Goal: Information Seeking & Learning: Learn about a topic

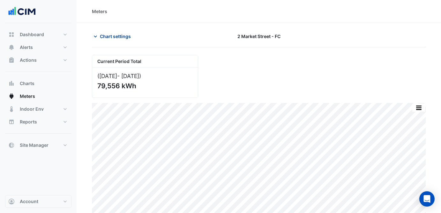
click at [123, 35] on span "Chart settings" at bounding box center [115, 36] width 31 height 7
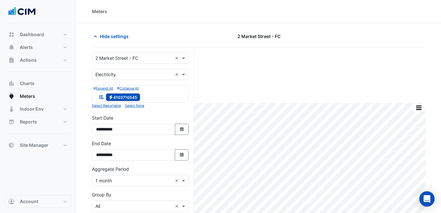
click at [155, 64] on form "**********" at bounding box center [140, 175] width 97 height 246
click at [150, 60] on input "text" at bounding box center [134, 58] width 77 height 7
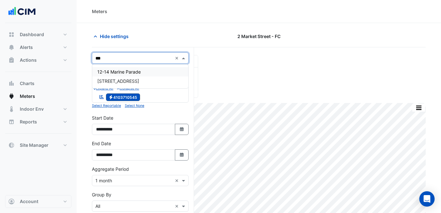
type input "****"
click at [148, 69] on div "[STREET_ADDRESS]" at bounding box center [140, 71] width 96 height 9
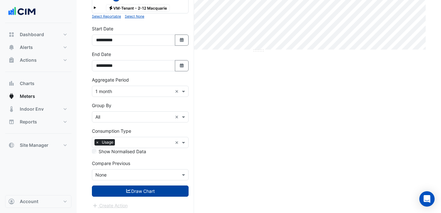
click at [149, 188] on button "Draw Chart" at bounding box center [140, 190] width 97 height 11
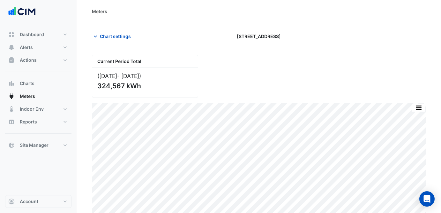
click at [115, 29] on section "Chart settings [STREET_ADDRESS] Current Period Total ([DATE] - [DATE] ) 324,567…" at bounding box center [259, 120] width 365 height 195
click at [118, 39] on span "Chart settings" at bounding box center [115, 36] width 31 height 7
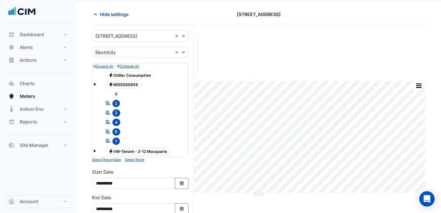
scroll to position [102, 0]
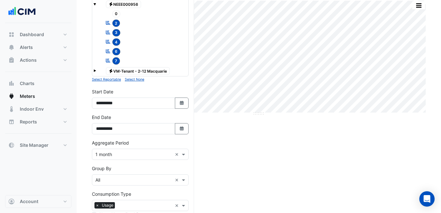
click at [239, 170] on div "Current Period Total ([DATE] - [DATE] ) 324,567 kWh Print Save as JPEG Save as …" at bounding box center [259, 115] width 334 height 324
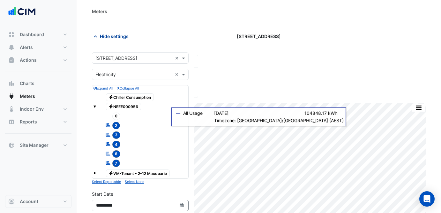
click at [101, 35] on span "Hide settings" at bounding box center [114, 36] width 29 height 7
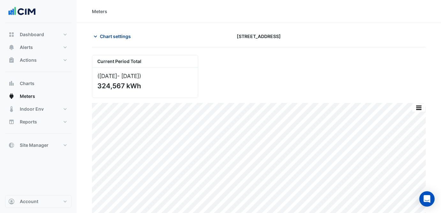
click at [106, 31] on button "Chart settings" at bounding box center [113, 36] width 43 height 11
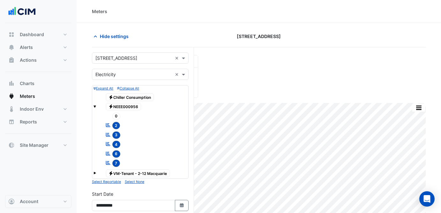
click at [151, 60] on input "text" at bounding box center [134, 58] width 77 height 7
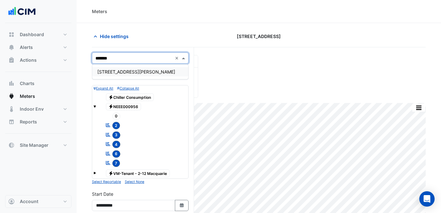
type input "********"
click at [157, 71] on div "[STREET_ADDRESS][PERSON_NAME]" at bounding box center [140, 71] width 96 height 9
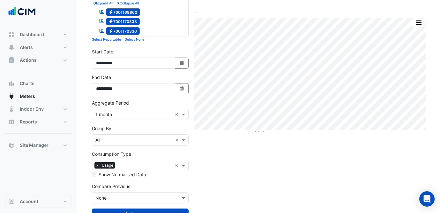
scroll to position [109, 0]
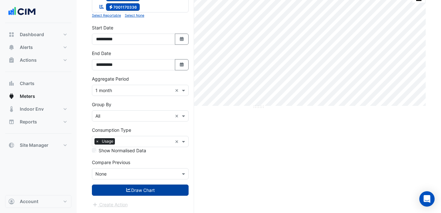
click at [142, 191] on button "Draw Chart" at bounding box center [140, 189] width 97 height 11
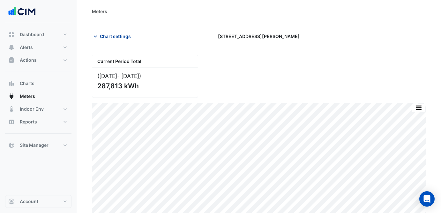
click at [117, 37] on span "Chart settings" at bounding box center [115, 36] width 31 height 7
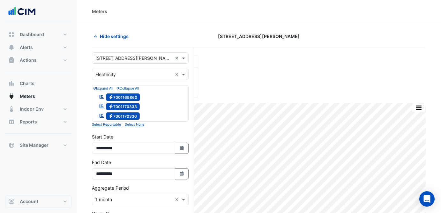
click at [130, 59] on input "text" at bounding box center [134, 58] width 77 height 7
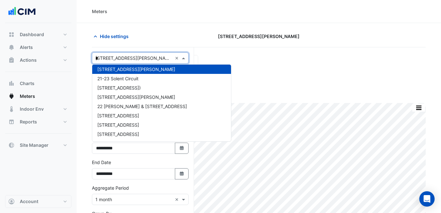
scroll to position [243, 0]
type input "***"
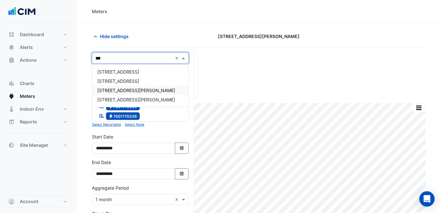
click at [149, 86] on div "[STREET_ADDRESS][PERSON_NAME]" at bounding box center [140, 90] width 96 height 9
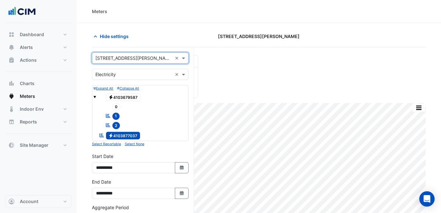
scroll to position [128, 0]
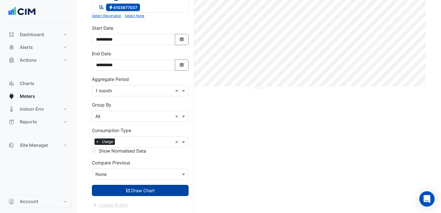
click at [136, 189] on button "Draw Chart" at bounding box center [140, 190] width 97 height 11
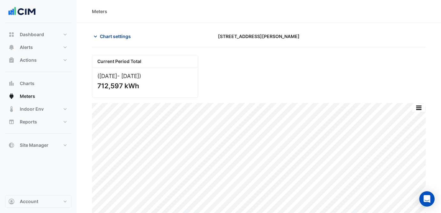
click at [113, 37] on span "Chart settings" at bounding box center [115, 36] width 31 height 7
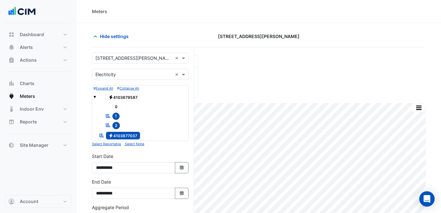
click at [128, 64] on form "× [STREET_ADDRESS][PERSON_NAME] × × Electricity × Expand All Collapse All Elect…" at bounding box center [140, 194] width 97 height 284
click at [130, 63] on div "× [STREET_ADDRESS][PERSON_NAME] ×" at bounding box center [140, 57] width 97 height 11
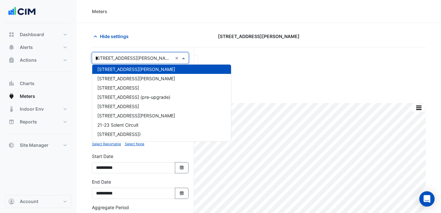
scroll to position [197, 0]
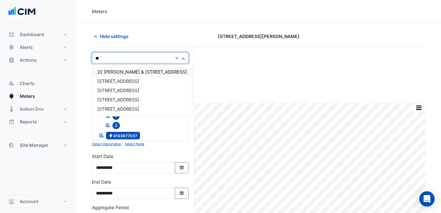
type input "***"
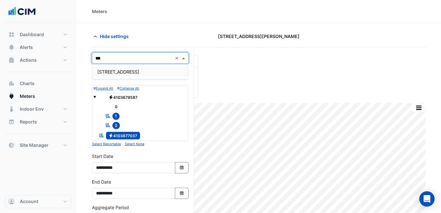
click at [153, 69] on div "[STREET_ADDRESS]" at bounding box center [140, 71] width 96 height 9
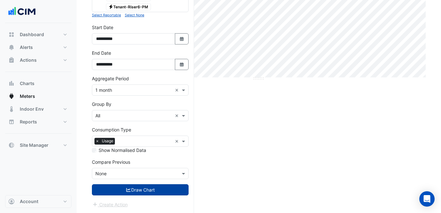
click at [174, 191] on button "Draw Chart" at bounding box center [140, 189] width 97 height 11
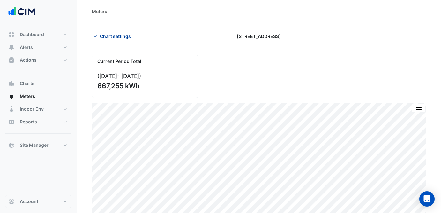
click at [113, 36] on span "Chart settings" at bounding box center [115, 36] width 31 height 7
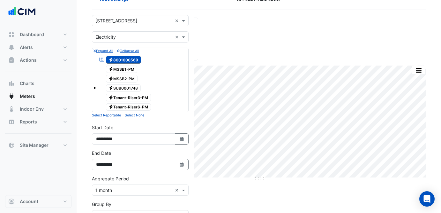
scroll to position [45, 0]
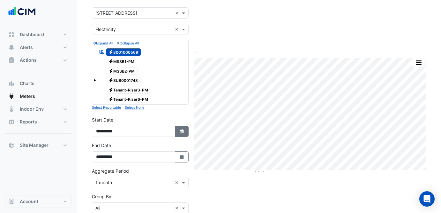
click at [184, 131] on icon "Select Date" at bounding box center [182, 131] width 6 height 4
select select "*"
select select "****"
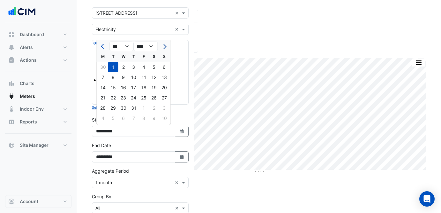
click at [164, 45] on span "Next month" at bounding box center [164, 46] width 5 height 5
select select "*"
click at [102, 67] on div "1" at bounding box center [103, 67] width 10 height 10
type input "**********"
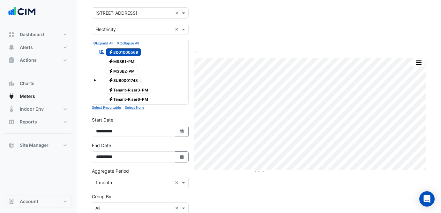
scroll to position [137, 0]
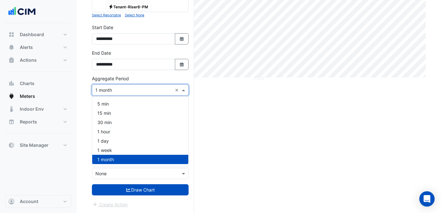
click at [119, 87] on input "text" at bounding box center [134, 90] width 77 height 7
click at [123, 143] on div "1 day" at bounding box center [140, 140] width 96 height 9
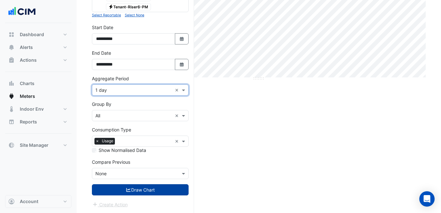
click at [145, 190] on button "Draw Chart" at bounding box center [140, 189] width 97 height 11
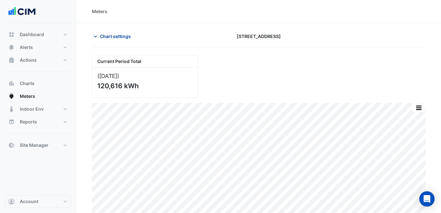
click at [113, 35] on span "Chart settings" at bounding box center [115, 36] width 31 height 7
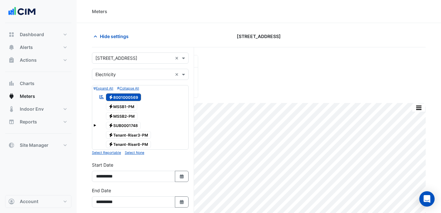
click at [124, 62] on div "× [STREET_ADDRESS] ×" at bounding box center [140, 57] width 97 height 11
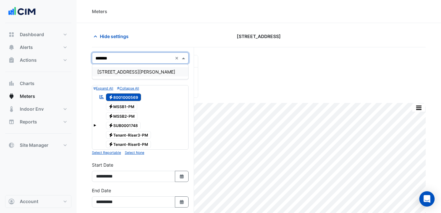
type input "********"
click at [129, 71] on span "[STREET_ADDRESS][PERSON_NAME]" at bounding box center [136, 71] width 78 height 5
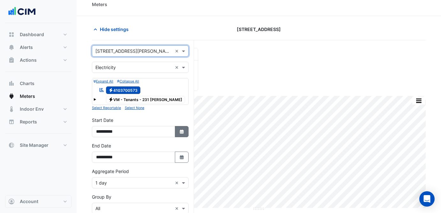
scroll to position [8, 0]
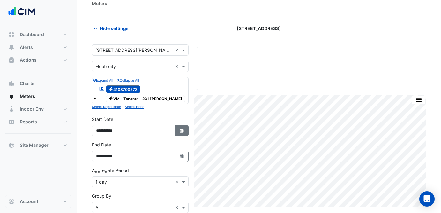
click at [177, 132] on button "Select Date" at bounding box center [182, 130] width 14 height 11
select select "*"
select select "****"
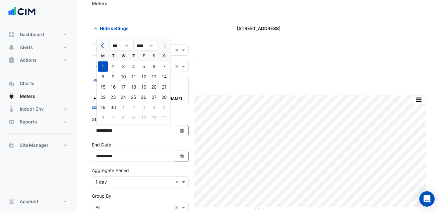
click at [106, 46] on button "Previous month" at bounding box center [103, 46] width 8 height 10
select select "*"
click at [114, 66] on div "1" at bounding box center [113, 66] width 10 height 10
type input "**********"
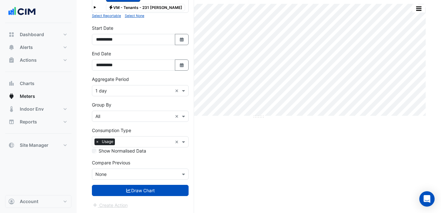
scroll to position [100, 0]
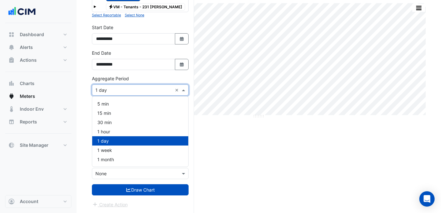
click at [131, 90] on input "text" at bounding box center [134, 90] width 77 height 7
click at [147, 160] on div "1 month" at bounding box center [140, 159] width 96 height 9
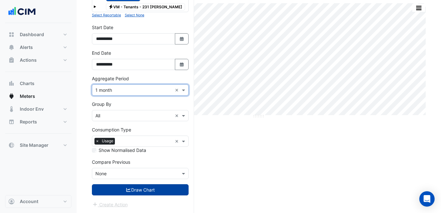
click at [128, 192] on button "Draw Chart" at bounding box center [140, 189] width 97 height 11
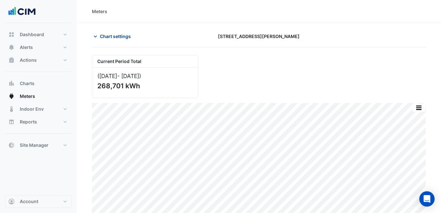
click at [108, 34] on span "Chart settings" at bounding box center [115, 36] width 31 height 7
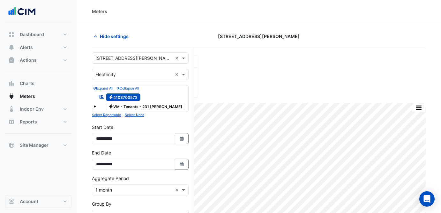
click at [123, 59] on input "text" at bounding box center [134, 58] width 77 height 7
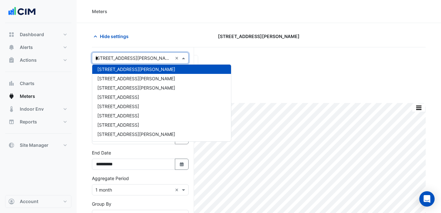
scroll to position [327, 0]
type input "***"
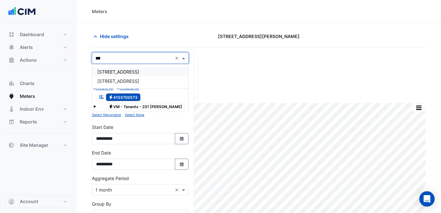
click at [130, 72] on span "[STREET_ADDRESS]" at bounding box center [118, 71] width 42 height 5
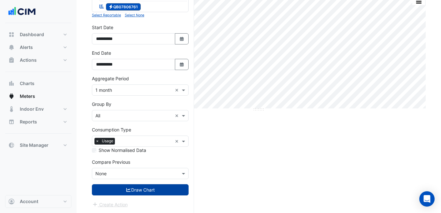
click at [142, 191] on button "Draw Chart" at bounding box center [140, 189] width 97 height 11
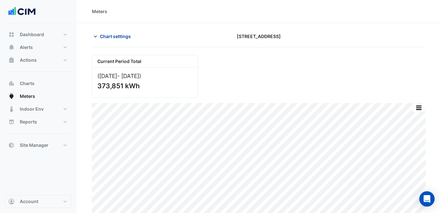
click at [127, 34] on span "Chart settings" at bounding box center [115, 36] width 31 height 7
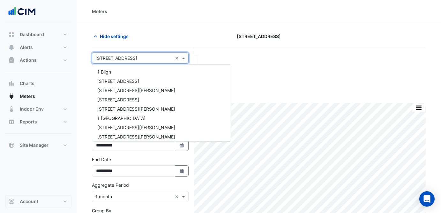
click at [132, 60] on input "text" at bounding box center [134, 58] width 77 height 7
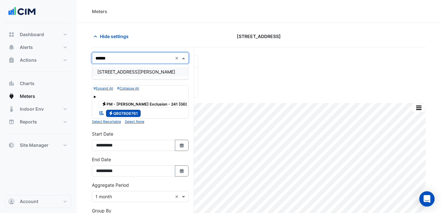
type input "*******"
click at [137, 71] on span "[STREET_ADDRESS][PERSON_NAME]" at bounding box center [136, 71] width 78 height 5
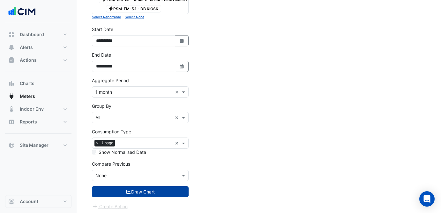
click at [148, 187] on button "Draw Chart" at bounding box center [140, 191] width 97 height 11
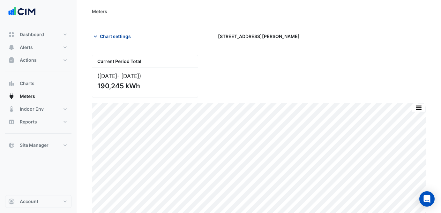
click at [123, 37] on span "Chart settings" at bounding box center [115, 36] width 31 height 7
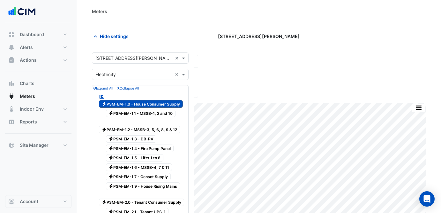
click at [142, 61] on div "× [STREET_ADDRESS][PERSON_NAME] ×" at bounding box center [140, 57] width 97 height 11
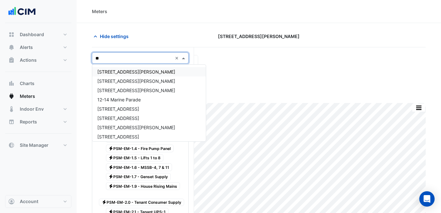
type input "***"
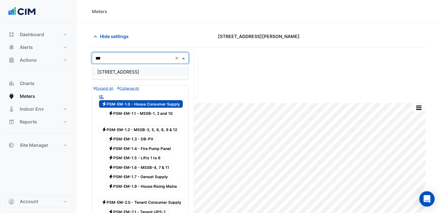
click at [141, 72] on div "[STREET_ADDRESS]" at bounding box center [140, 71] width 96 height 9
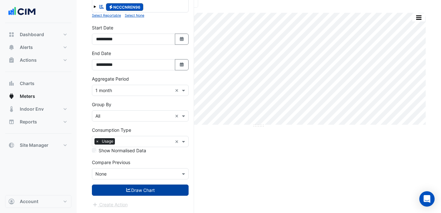
click at [150, 191] on button "Draw Chart" at bounding box center [140, 189] width 97 height 11
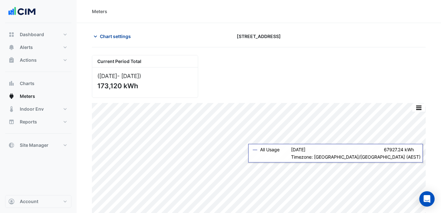
click at [112, 34] on span "Chart settings" at bounding box center [115, 36] width 31 height 7
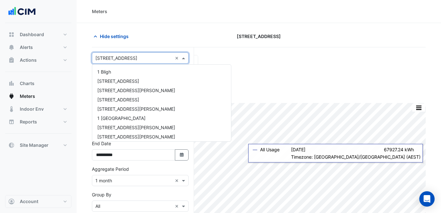
click at [134, 60] on input "text" at bounding box center [134, 58] width 77 height 7
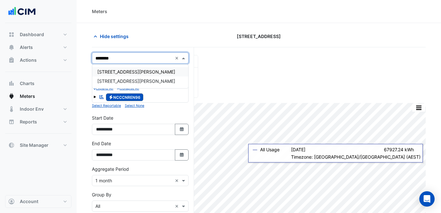
type input "*********"
click at [123, 68] on div "[STREET_ADDRESS][PERSON_NAME]" at bounding box center [140, 71] width 96 height 9
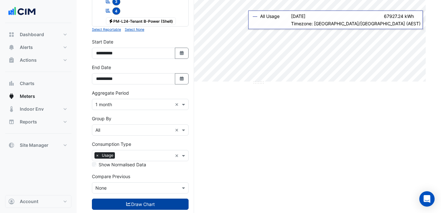
click at [158, 201] on button "Draw Chart" at bounding box center [140, 203] width 97 height 11
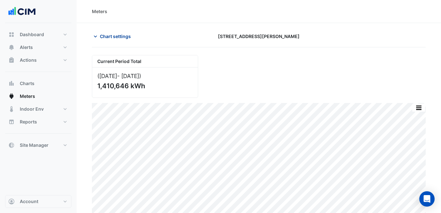
click at [109, 35] on span "Chart settings" at bounding box center [115, 36] width 31 height 7
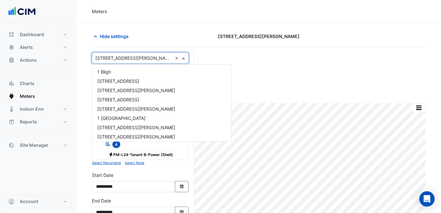
click at [126, 59] on input "text" at bounding box center [134, 58] width 77 height 7
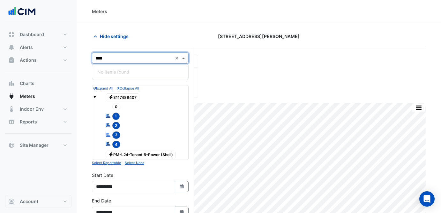
type input "***"
click at [119, 73] on span "[STREET_ADDRESS]" at bounding box center [118, 71] width 42 height 5
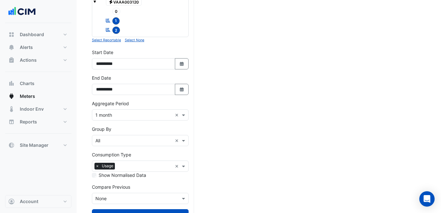
scroll to position [271, 0]
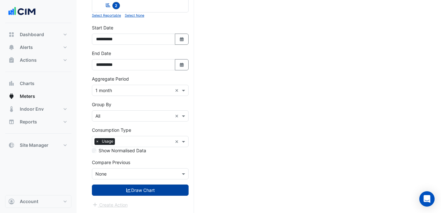
click at [166, 192] on button "Draw Chart" at bounding box center [140, 189] width 97 height 11
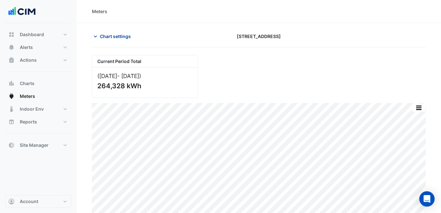
click at [121, 37] on span "Chart settings" at bounding box center [115, 36] width 31 height 7
click at [128, 54] on div "Current Period Total ([DATE] - [DATE] ) 264,328 kWh" at bounding box center [259, 74] width 342 height 48
click at [121, 37] on span "Chart settings" at bounding box center [115, 36] width 31 height 7
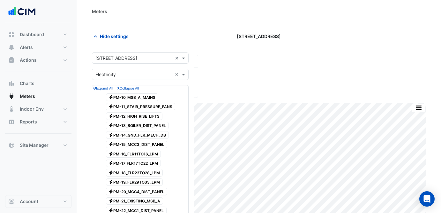
click at [122, 55] on input "text" at bounding box center [134, 58] width 77 height 7
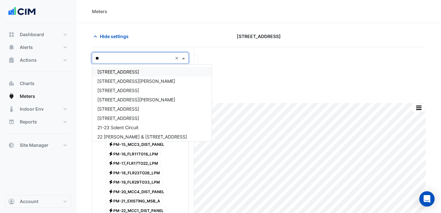
type input "***"
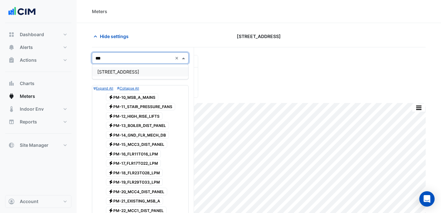
click at [130, 75] on div "[STREET_ADDRESS]" at bounding box center [140, 71] width 96 height 9
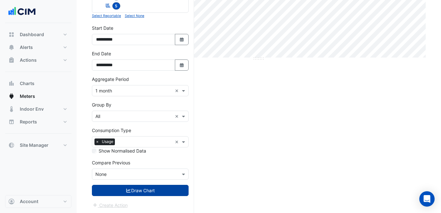
click at [157, 187] on button "Draw Chart" at bounding box center [140, 190] width 97 height 11
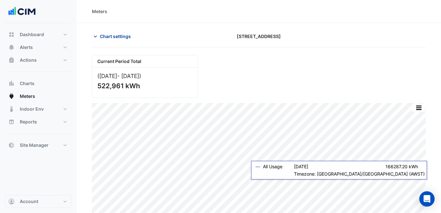
click at [118, 34] on span "Chart settings" at bounding box center [115, 36] width 31 height 7
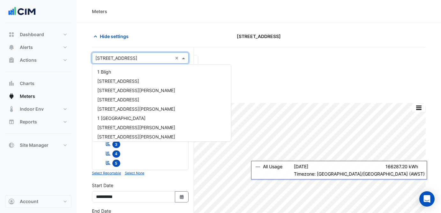
click at [128, 59] on input "text" at bounding box center [134, 58] width 77 height 7
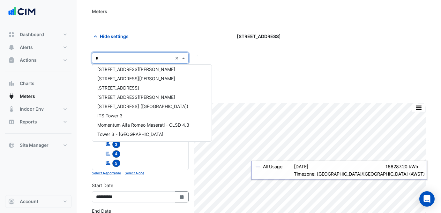
type input "**"
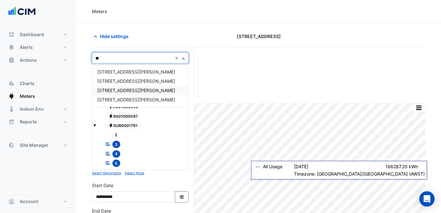
click at [134, 87] on div "[STREET_ADDRESS][PERSON_NAME]" at bounding box center [140, 90] width 96 height 9
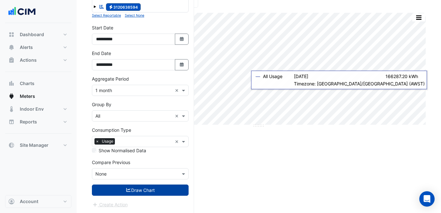
click at [152, 190] on button "Draw Chart" at bounding box center [140, 189] width 97 height 11
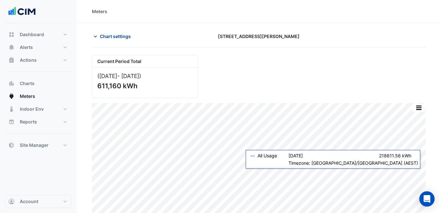
click at [128, 33] on button "Chart settings" at bounding box center [113, 36] width 43 height 11
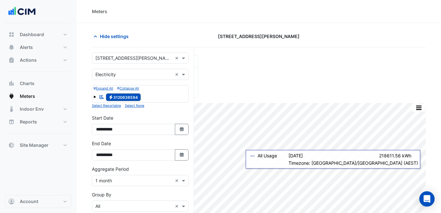
click at [128, 54] on div "× [STREET_ADDRESS][PERSON_NAME] ×" at bounding box center [140, 57] width 97 height 11
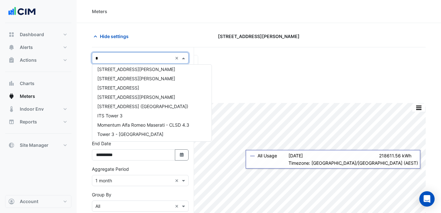
scroll to position [169, 0]
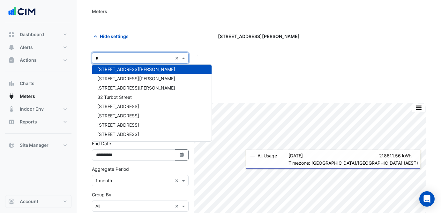
type input "**"
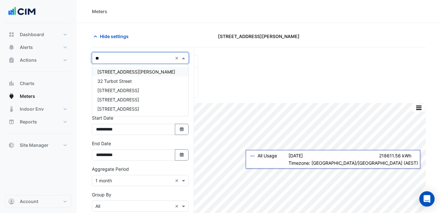
scroll to position [0, 0]
click at [141, 73] on div "[STREET_ADDRESS][PERSON_NAME]" at bounding box center [140, 71] width 96 height 9
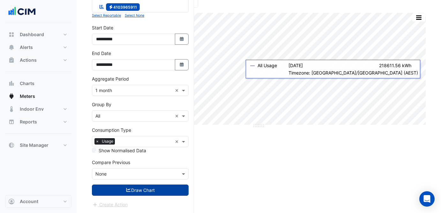
click at [147, 189] on button "Draw Chart" at bounding box center [140, 189] width 97 height 11
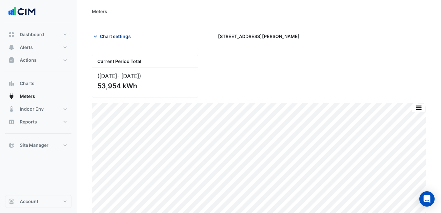
click at [110, 35] on span "Chart settings" at bounding box center [115, 36] width 31 height 7
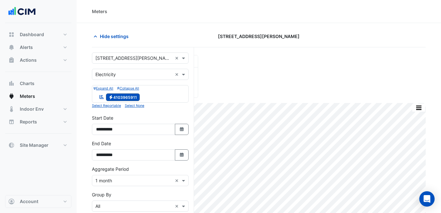
click at [137, 54] on div "× [STREET_ADDRESS][PERSON_NAME] ×" at bounding box center [140, 57] width 97 height 11
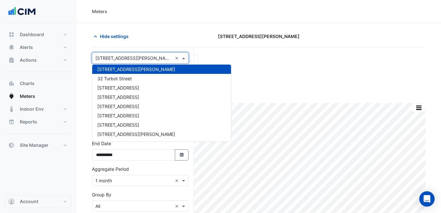
type input "*"
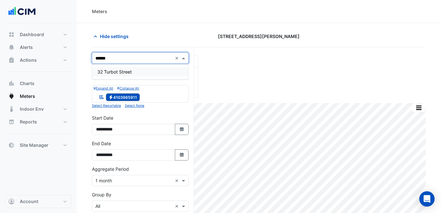
type input "*******"
click at [143, 70] on div "32 Turbot Street" at bounding box center [140, 71] width 96 height 9
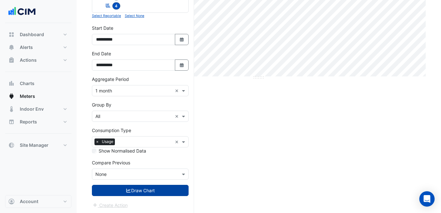
click at [148, 195] on button "Draw Chart" at bounding box center [140, 190] width 97 height 11
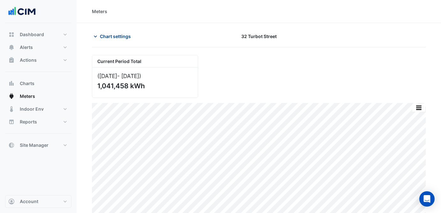
click at [115, 36] on span "Chart settings" at bounding box center [115, 36] width 31 height 7
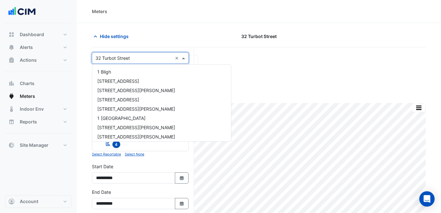
click at [132, 59] on input "text" at bounding box center [134, 58] width 77 height 7
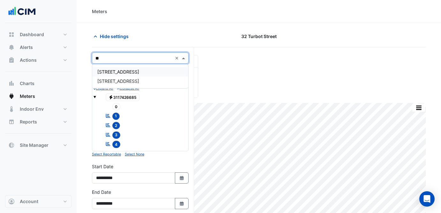
type input "***"
click at [126, 72] on span "[STREET_ADDRESS]" at bounding box center [118, 71] width 42 height 5
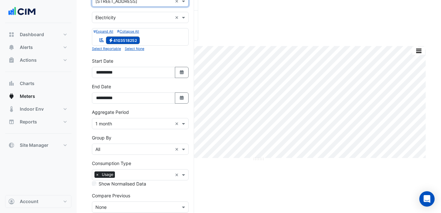
scroll to position [90, 0]
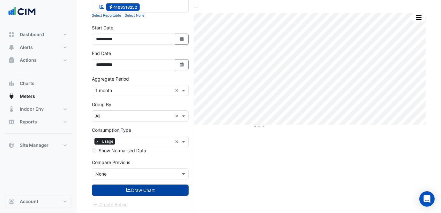
click at [154, 194] on button "Draw Chart" at bounding box center [140, 189] width 97 height 11
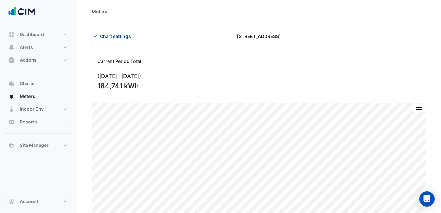
click at [108, 39] on span "Chart settings" at bounding box center [115, 36] width 31 height 7
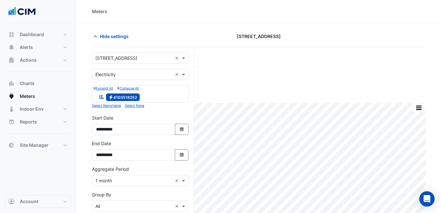
click at [121, 62] on div "× [STREET_ADDRESS] ×" at bounding box center [140, 57] width 97 height 11
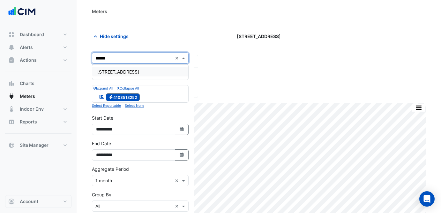
type input "*******"
click at [119, 71] on span "[STREET_ADDRESS]" at bounding box center [118, 71] width 42 height 5
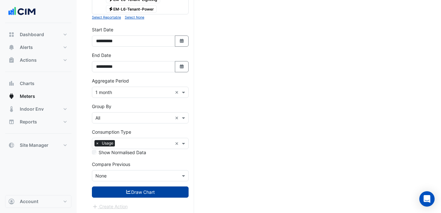
click at [148, 188] on button "Draw Chart" at bounding box center [140, 191] width 97 height 11
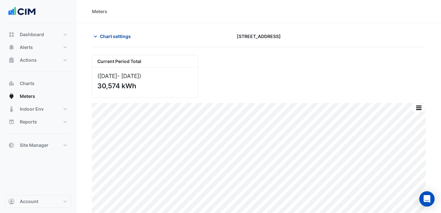
click at [110, 34] on span "Chart settings" at bounding box center [115, 36] width 31 height 7
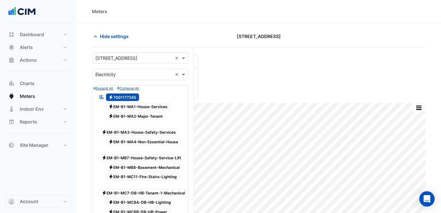
click at [136, 57] on input "text" at bounding box center [134, 58] width 77 height 7
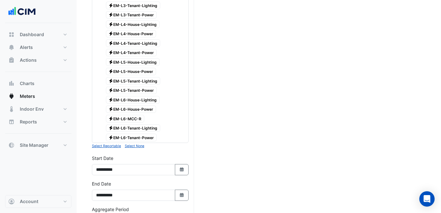
scroll to position [492, 0]
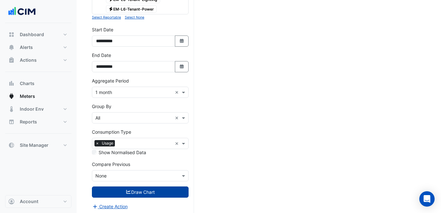
type input "*****"
click at [140, 194] on button "Draw Chart" at bounding box center [140, 191] width 97 height 11
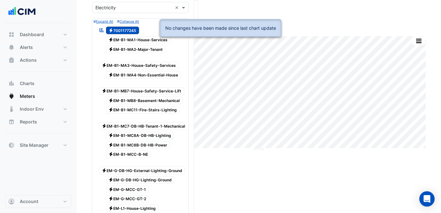
scroll to position [0, 0]
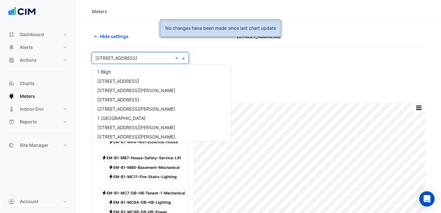
click at [115, 59] on input "text" at bounding box center [134, 58] width 77 height 7
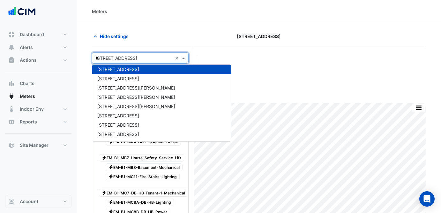
scroll to position [179, 0]
type input "**"
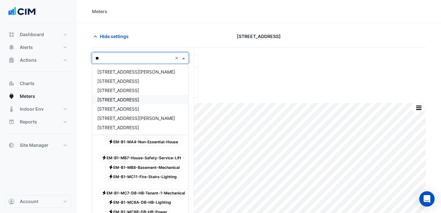
click at [119, 98] on span "[STREET_ADDRESS]" at bounding box center [118, 99] width 42 height 5
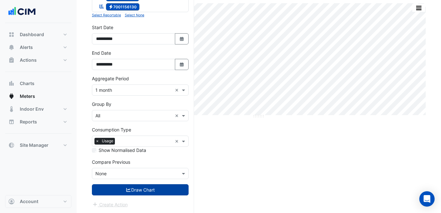
click at [136, 191] on button "Draw Chart" at bounding box center [140, 189] width 97 height 11
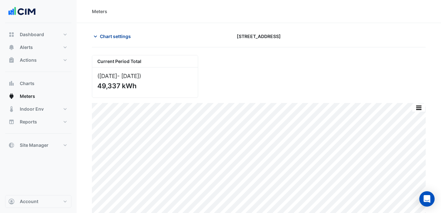
click at [124, 35] on span "Chart settings" at bounding box center [115, 36] width 31 height 7
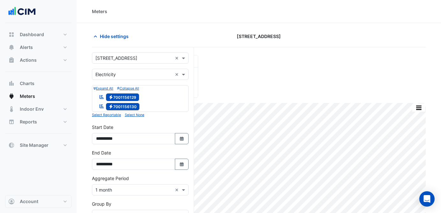
click at [134, 60] on input "text" at bounding box center [134, 58] width 77 height 7
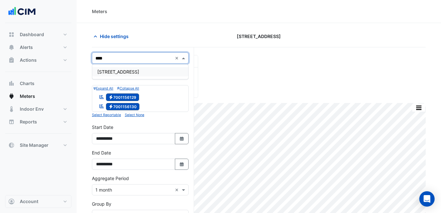
type input "*****"
click at [141, 73] on div "[STREET_ADDRESS]" at bounding box center [140, 71] width 96 height 9
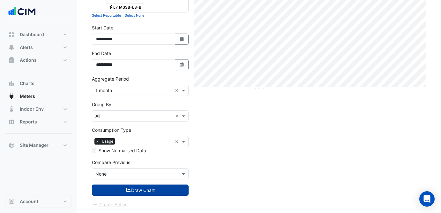
click at [142, 189] on button "Draw Chart" at bounding box center [140, 189] width 97 height 11
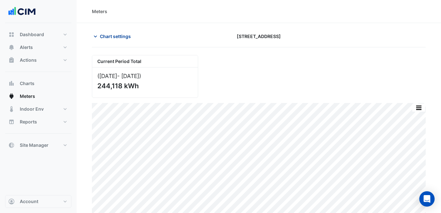
click at [111, 35] on span "Chart settings" at bounding box center [115, 36] width 31 height 7
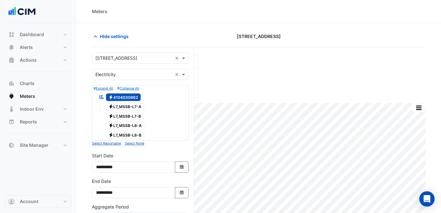
click at [136, 57] on input "text" at bounding box center [134, 58] width 77 height 7
type input "******"
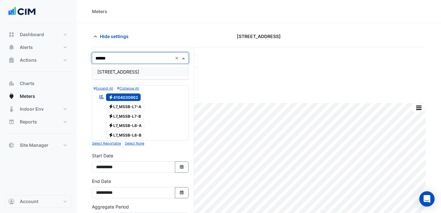
click at [143, 72] on div "[STREET_ADDRESS]" at bounding box center [140, 71] width 96 height 9
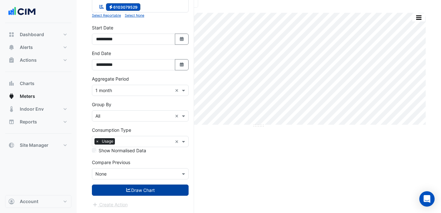
click at [144, 192] on button "Draw Chart" at bounding box center [140, 189] width 97 height 11
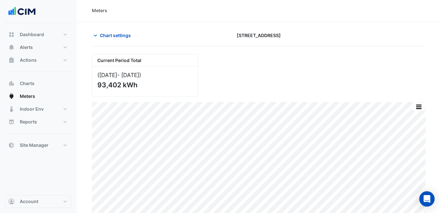
scroll to position [1, 0]
click at [121, 36] on span "Chart settings" at bounding box center [115, 35] width 31 height 7
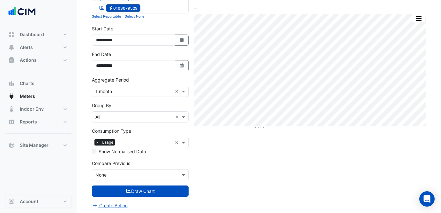
scroll to position [89, 0]
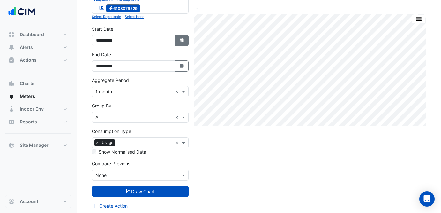
click at [178, 41] on button "Select Date" at bounding box center [182, 40] width 14 height 11
select select "*"
select select "****"
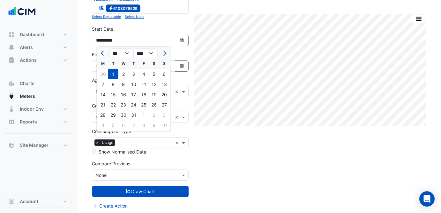
click at [163, 49] on button "Next month" at bounding box center [164, 53] width 8 height 10
select select "*"
click at [98, 74] on div "1" at bounding box center [103, 74] width 10 height 10
type input "**********"
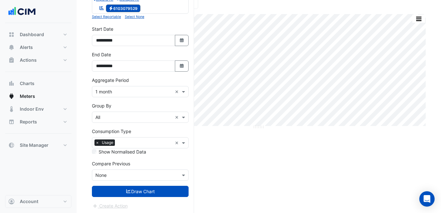
click at [111, 88] on input "text" at bounding box center [134, 91] width 77 height 7
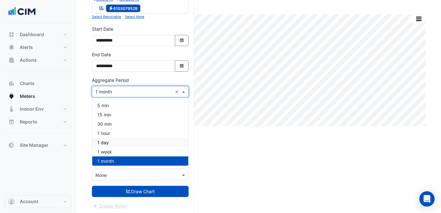
click at [149, 146] on div "1 day" at bounding box center [140, 142] width 96 height 9
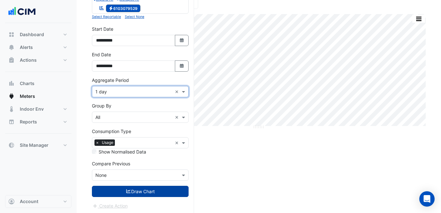
click at [161, 194] on button "Draw Chart" at bounding box center [140, 191] width 97 height 11
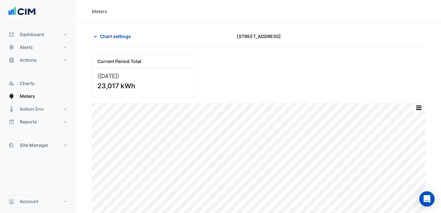
click at [108, 38] on span "Chart settings" at bounding box center [115, 36] width 31 height 7
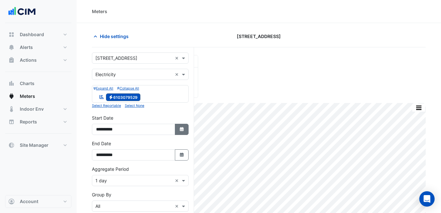
click at [178, 129] on button "Select Date" at bounding box center [182, 129] width 14 height 11
select select "*"
select select "****"
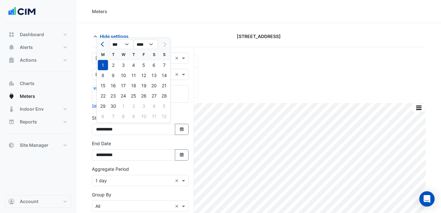
click at [105, 44] on span "Previous month" at bounding box center [103, 44] width 5 height 5
select select "*"
click at [116, 65] on div "1" at bounding box center [113, 65] width 10 height 10
type input "**********"
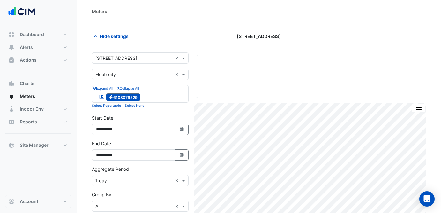
click at [149, 178] on input "text" at bounding box center [134, 180] width 77 height 7
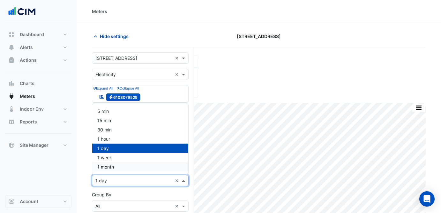
click at [137, 169] on div "1 month" at bounding box center [140, 166] width 96 height 9
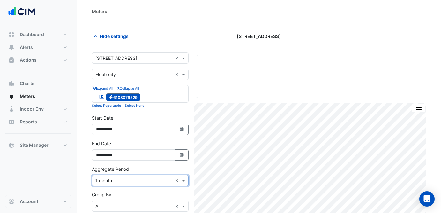
scroll to position [90, 0]
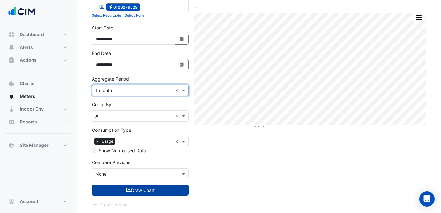
click at [140, 193] on button "Draw Chart" at bounding box center [140, 189] width 97 height 11
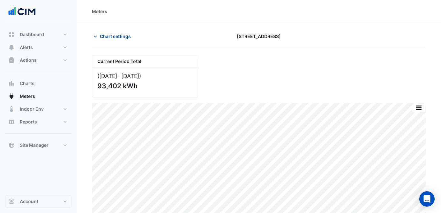
click at [122, 38] on span "Chart settings" at bounding box center [115, 36] width 31 height 7
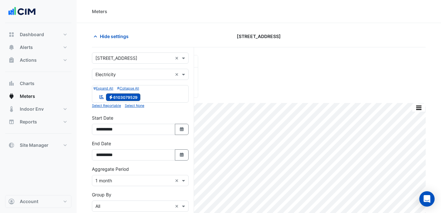
click at [128, 55] on input "text" at bounding box center [134, 58] width 77 height 7
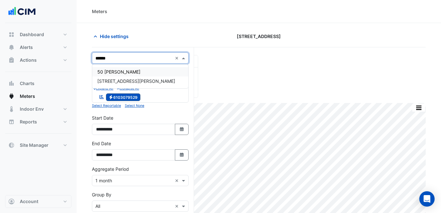
type input "*******"
click at [134, 72] on span "50 [PERSON_NAME]" at bounding box center [118, 71] width 43 height 5
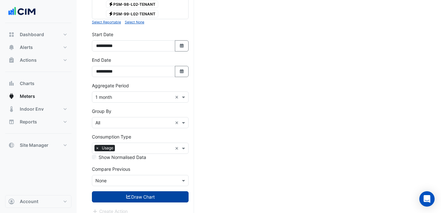
click at [157, 191] on button "Draw Chart" at bounding box center [140, 196] width 97 height 11
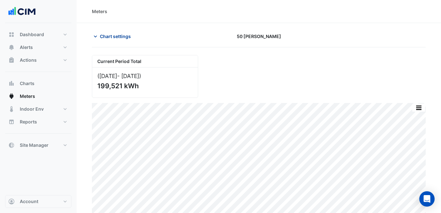
click at [120, 35] on span "Chart settings" at bounding box center [115, 36] width 31 height 7
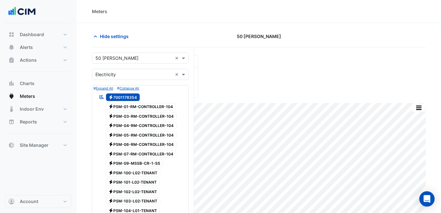
click at [134, 57] on input "text" at bounding box center [134, 58] width 77 height 7
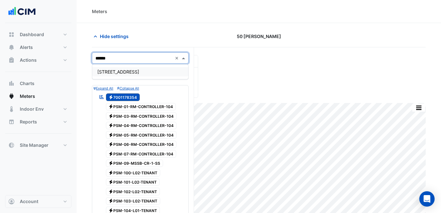
type input "*******"
click at [133, 70] on div "[STREET_ADDRESS]" at bounding box center [140, 71] width 96 height 9
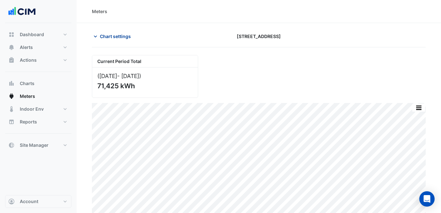
click at [105, 34] on span "Chart settings" at bounding box center [115, 36] width 31 height 7
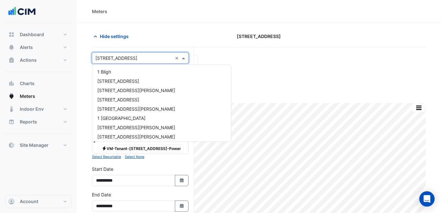
click at [132, 59] on input "text" at bounding box center [134, 58] width 77 height 7
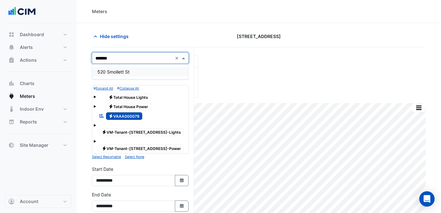
type input "********"
click at [134, 68] on div "520 Smollett St" at bounding box center [140, 71] width 96 height 9
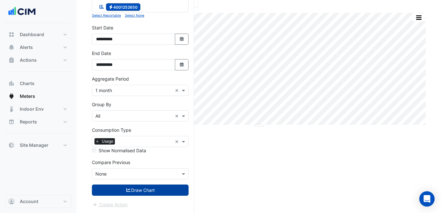
click at [162, 194] on button "Draw Chart" at bounding box center [140, 189] width 97 height 11
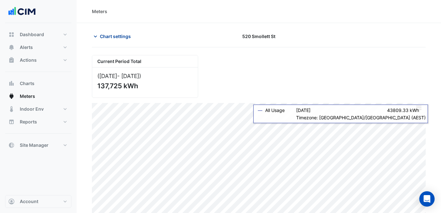
click at [111, 38] on span "Chart settings" at bounding box center [115, 36] width 31 height 7
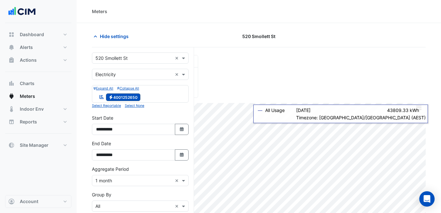
click at [119, 51] on div "**********" at bounding box center [143, 175] width 102 height 256
click at [120, 55] on input "text" at bounding box center [134, 58] width 77 height 7
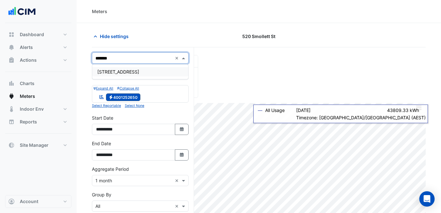
type input "********"
click at [154, 72] on div "[STREET_ADDRESS]" at bounding box center [140, 71] width 96 height 9
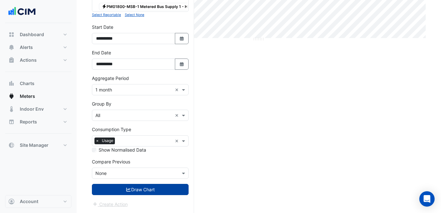
click at [145, 194] on button "Draw Chart" at bounding box center [140, 189] width 97 height 11
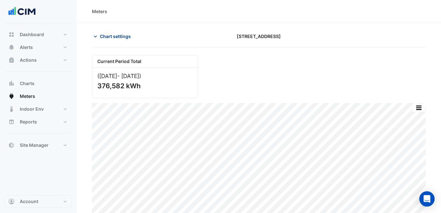
click at [115, 37] on span "Chart settings" at bounding box center [115, 36] width 31 height 7
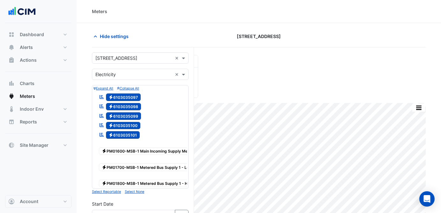
click at [126, 54] on div "× [STREET_ADDRESS] ×" at bounding box center [140, 57] width 97 height 11
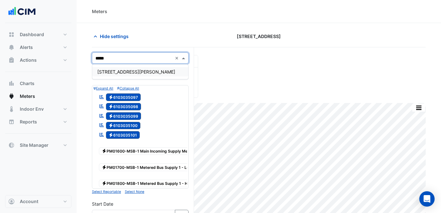
type input "******"
click at [130, 72] on div "[STREET_ADDRESS][PERSON_NAME]" at bounding box center [140, 71] width 96 height 9
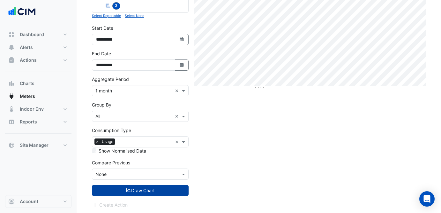
click at [132, 186] on button "Draw Chart" at bounding box center [140, 190] width 97 height 11
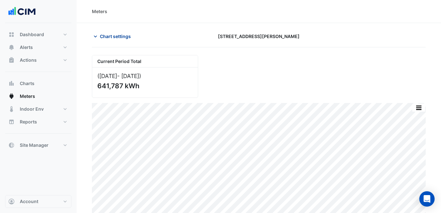
click at [112, 39] on span "Chart settings" at bounding box center [115, 36] width 31 height 7
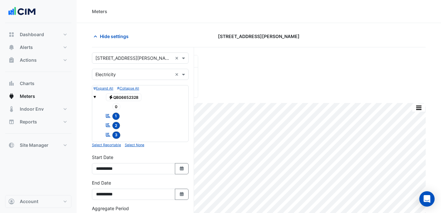
click at [132, 55] on input "text" at bounding box center [134, 58] width 77 height 7
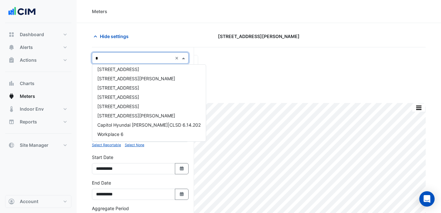
scroll to position [197, 0]
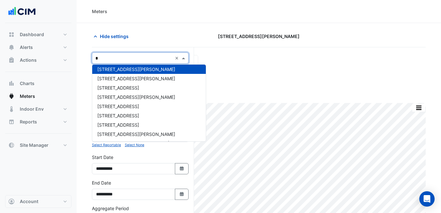
type input "**"
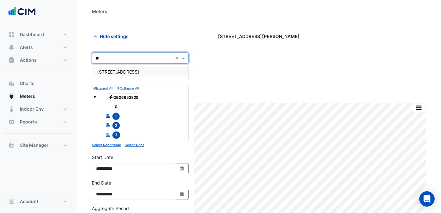
click at [134, 72] on div "[STREET_ADDRESS]" at bounding box center [140, 71] width 96 height 9
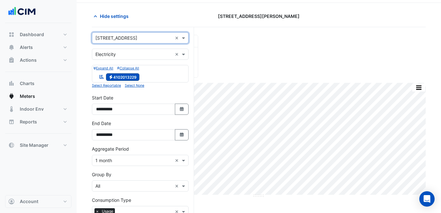
scroll to position [90, 0]
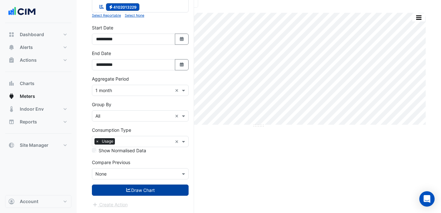
click at [148, 193] on button "Draw Chart" at bounding box center [140, 189] width 97 height 11
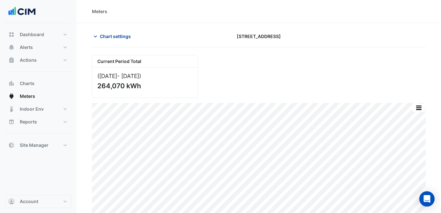
click at [123, 36] on span "Chart settings" at bounding box center [115, 36] width 31 height 7
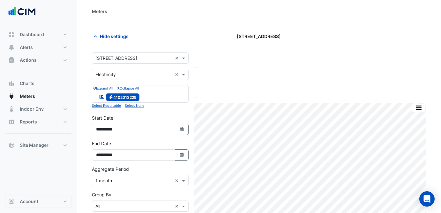
click at [128, 63] on div "× [STREET_ADDRESS] ×" at bounding box center [140, 57] width 97 height 11
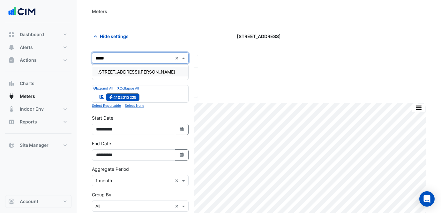
type input "******"
click at [126, 68] on div "[STREET_ADDRESS][PERSON_NAME]" at bounding box center [140, 71] width 96 height 9
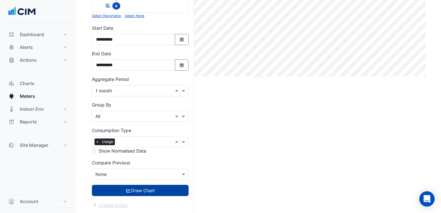
click at [173, 190] on button "Draw Chart" at bounding box center [140, 190] width 97 height 11
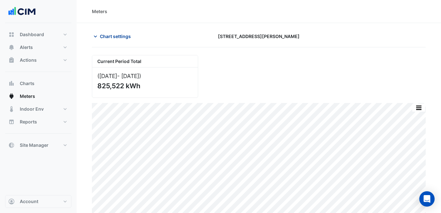
click at [113, 36] on span "Chart settings" at bounding box center [115, 36] width 31 height 7
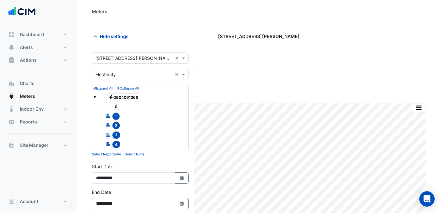
click at [130, 60] on input "text" at bounding box center [134, 58] width 77 height 7
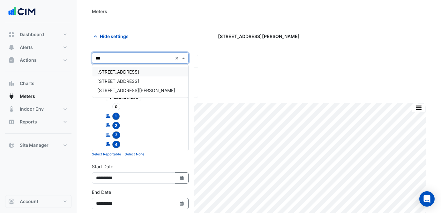
type input "****"
click at [150, 73] on div "[STREET_ADDRESS][PERSON_NAME]" at bounding box center [140, 71] width 96 height 9
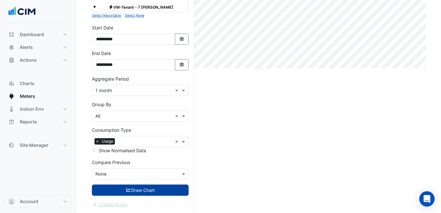
click at [155, 188] on button "Draw Chart" at bounding box center [140, 189] width 97 height 11
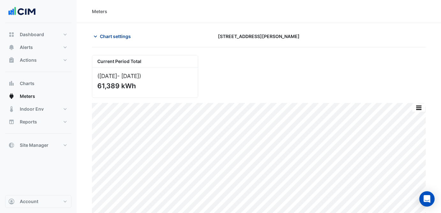
click at [116, 34] on span "Chart settings" at bounding box center [115, 36] width 31 height 7
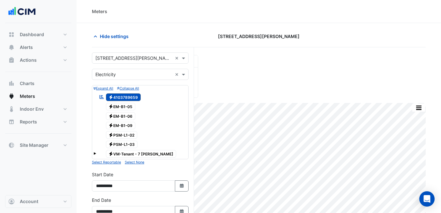
click at [133, 57] on input "text" at bounding box center [134, 58] width 77 height 7
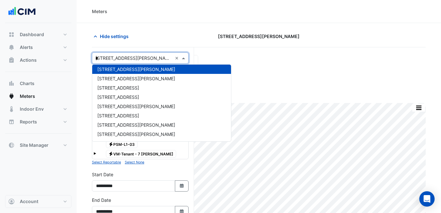
scroll to position [142, 0]
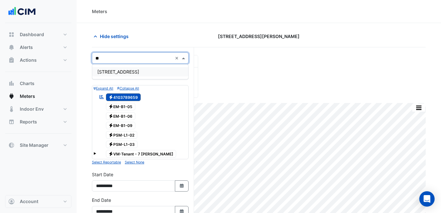
type input "***"
click at [142, 74] on div "[STREET_ADDRESS]" at bounding box center [140, 71] width 96 height 9
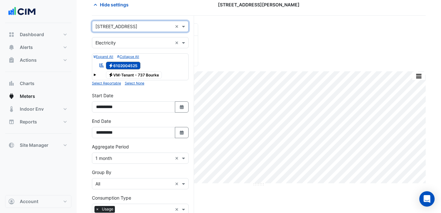
scroll to position [100, 0]
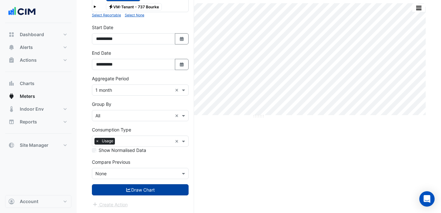
click at [158, 189] on button "Draw Chart" at bounding box center [140, 189] width 97 height 11
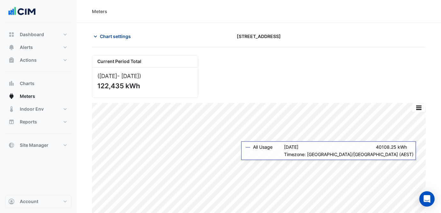
click at [123, 34] on span "Chart settings" at bounding box center [115, 36] width 31 height 7
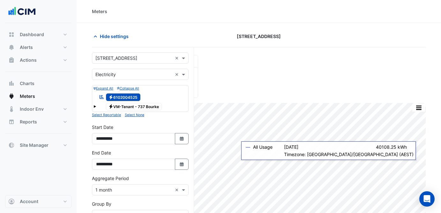
click at [135, 51] on div "**********" at bounding box center [143, 179] width 102 height 265
click at [138, 57] on input "text" at bounding box center [134, 58] width 77 height 7
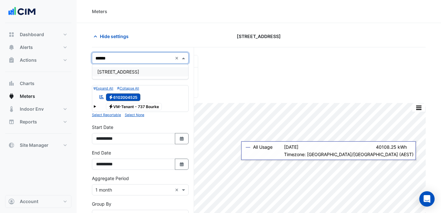
type input "*******"
click at [146, 72] on div "[STREET_ADDRESS]" at bounding box center [140, 71] width 96 height 9
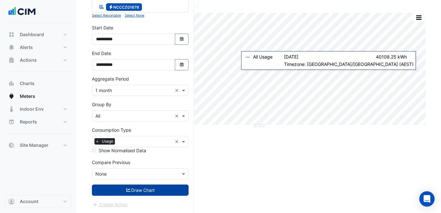
click at [145, 187] on button "Draw Chart" at bounding box center [140, 189] width 97 height 11
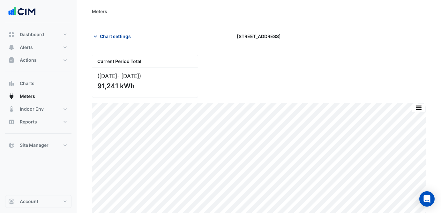
click at [115, 37] on span "Chart settings" at bounding box center [115, 36] width 31 height 7
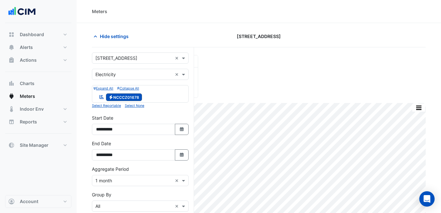
click at [128, 59] on input "text" at bounding box center [134, 58] width 77 height 7
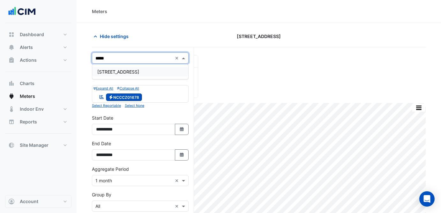
type input "******"
click at [139, 70] on span "[STREET_ADDRESS]" at bounding box center [118, 71] width 42 height 5
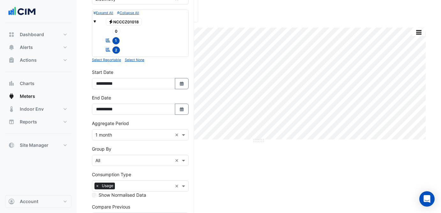
scroll to position [120, 0]
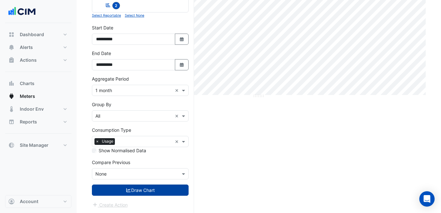
click at [160, 186] on button "Draw Chart" at bounding box center [140, 189] width 97 height 11
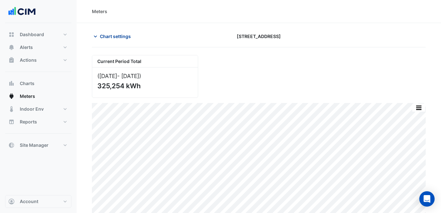
click at [106, 36] on span "Chart settings" at bounding box center [115, 36] width 31 height 7
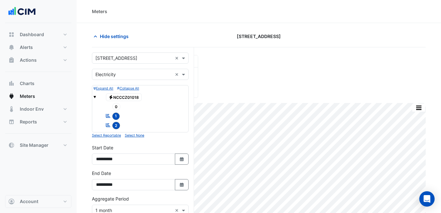
click at [145, 60] on input "text" at bounding box center [134, 58] width 77 height 7
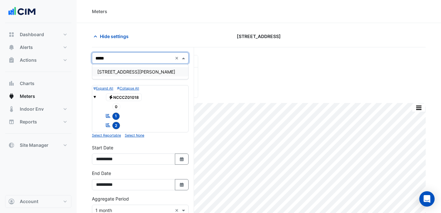
type input "******"
click at [120, 73] on span "[STREET_ADDRESS][PERSON_NAME]" at bounding box center [136, 71] width 78 height 5
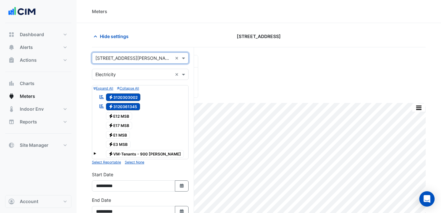
scroll to position [147, 0]
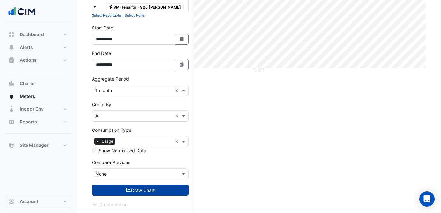
click at [153, 192] on button "Draw Chart" at bounding box center [140, 189] width 97 height 11
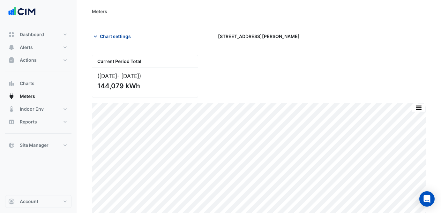
click at [119, 36] on span "Chart settings" at bounding box center [115, 36] width 31 height 7
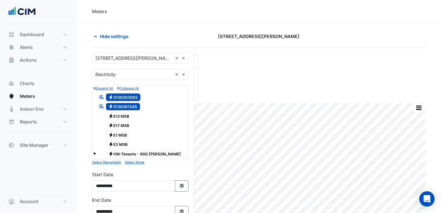
click at [134, 58] on input "text" at bounding box center [134, 58] width 77 height 7
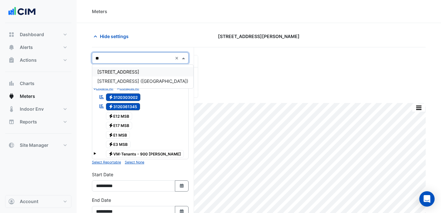
type input "***"
click at [144, 75] on div "[STREET_ADDRESS] ([GEOGRAPHIC_DATA])" at bounding box center [142, 71] width 101 height 9
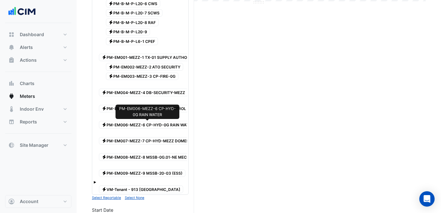
scroll to position [378, 0]
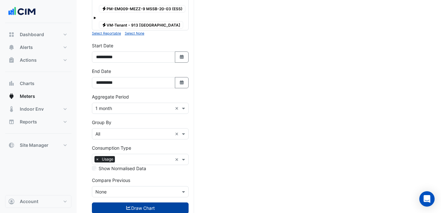
click at [153, 208] on button "Draw Chart" at bounding box center [140, 207] width 97 height 11
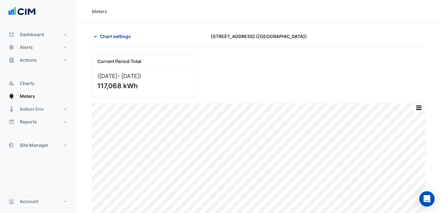
click at [109, 37] on span "Chart settings" at bounding box center [115, 36] width 31 height 7
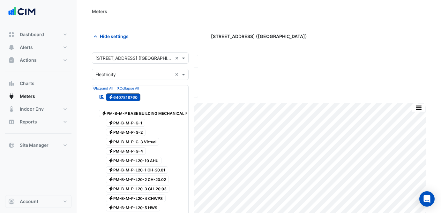
click at [139, 60] on input "text" at bounding box center [134, 58] width 77 height 7
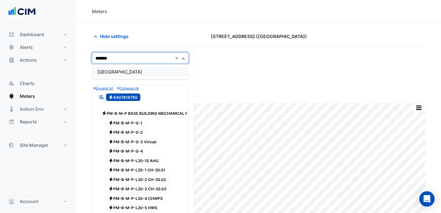
type input "********"
click at [150, 70] on div "[GEOGRAPHIC_DATA]" at bounding box center [140, 71] width 96 height 9
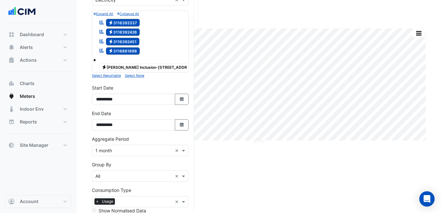
scroll to position [134, 0]
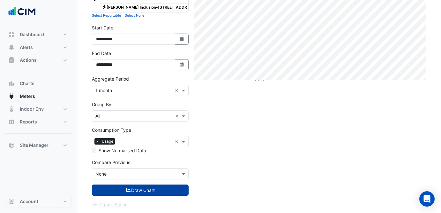
click at [158, 190] on button "Draw Chart" at bounding box center [140, 189] width 97 height 11
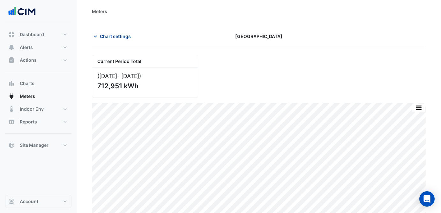
click at [107, 35] on span "Chart settings" at bounding box center [115, 36] width 31 height 7
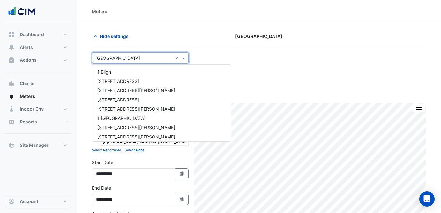
click at [132, 59] on input "text" at bounding box center [134, 58] width 77 height 7
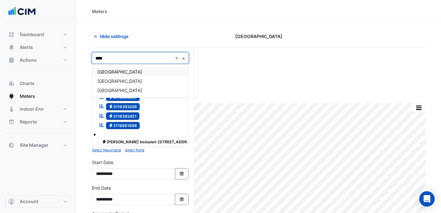
type input "*****"
click at [132, 80] on div "[GEOGRAPHIC_DATA]" at bounding box center [140, 80] width 96 height 9
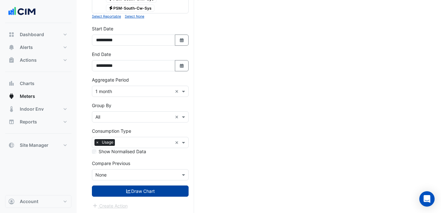
click at [139, 186] on button "Draw Chart" at bounding box center [140, 190] width 97 height 11
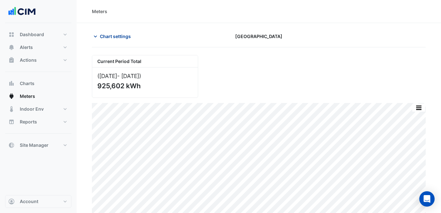
click at [119, 33] on button "Chart settings" at bounding box center [113, 36] width 43 height 11
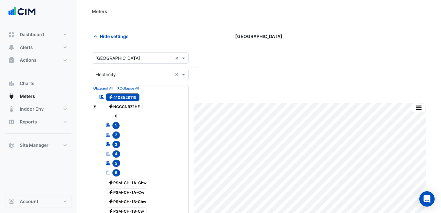
click at [125, 58] on input "text" at bounding box center [134, 58] width 77 height 7
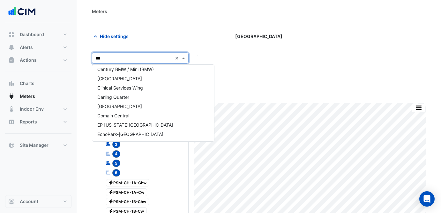
scroll to position [3, 0]
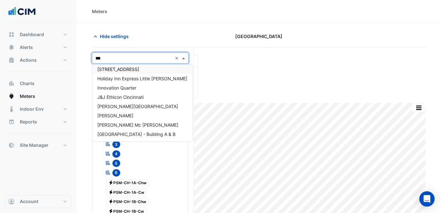
type input "****"
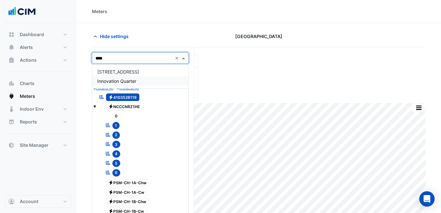
click at [147, 78] on div "Innovation Quarter" at bounding box center [140, 80] width 96 height 9
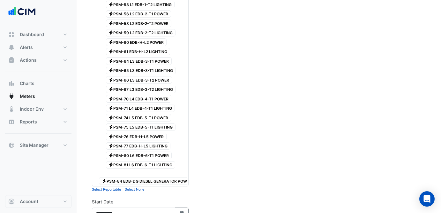
scroll to position [586, 0]
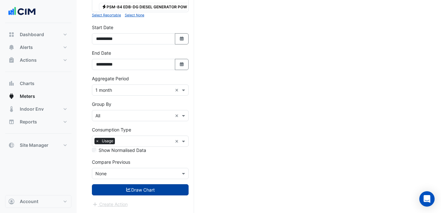
click at [156, 189] on button "Draw Chart" at bounding box center [140, 189] width 97 height 11
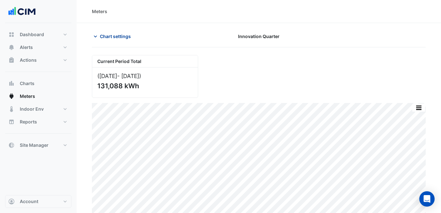
click at [115, 37] on span "Chart settings" at bounding box center [115, 36] width 31 height 7
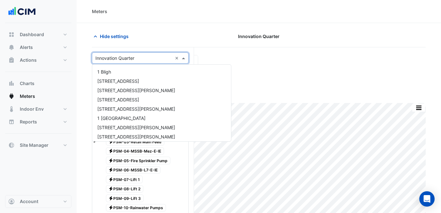
click at [128, 58] on input "text" at bounding box center [134, 58] width 77 height 7
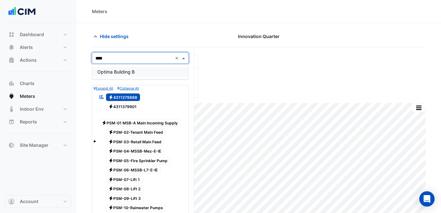
type input "*****"
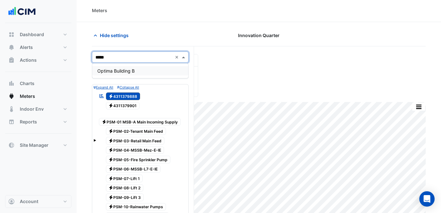
scroll to position [1, 0]
click at [132, 73] on div "Optima Building B" at bounding box center [140, 70] width 96 height 9
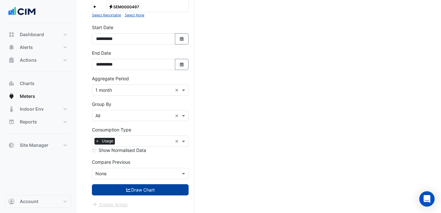
click at [144, 189] on button "Draw Chart" at bounding box center [140, 189] width 97 height 11
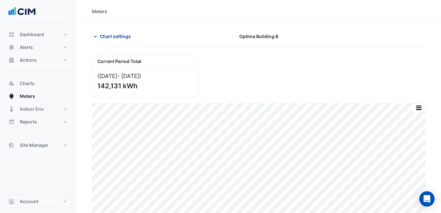
click at [104, 35] on span "Chart settings" at bounding box center [115, 36] width 31 height 7
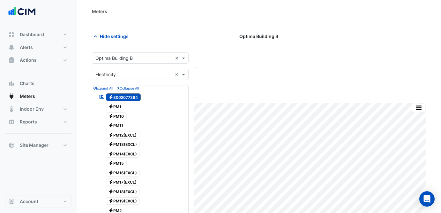
click at [120, 57] on input "text" at bounding box center [134, 58] width 77 height 7
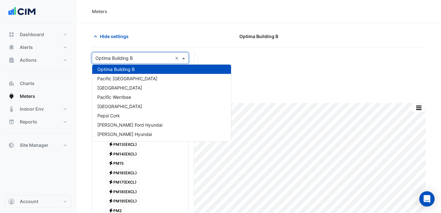
type input "*"
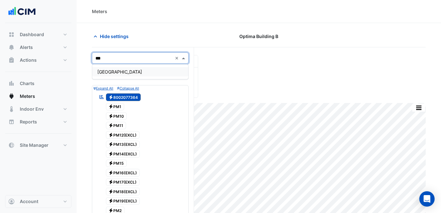
type input "****"
click at [132, 67] on div "[GEOGRAPHIC_DATA]" at bounding box center [140, 72] width 96 height 14
click at [133, 68] on div "[GEOGRAPHIC_DATA]" at bounding box center [140, 71] width 96 height 9
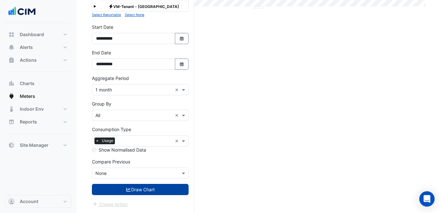
click at [136, 191] on button "Draw Chart" at bounding box center [140, 189] width 97 height 11
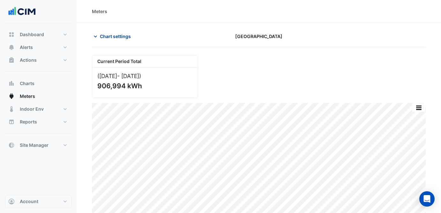
click at [98, 35] on icon "button" at bounding box center [95, 36] width 6 height 6
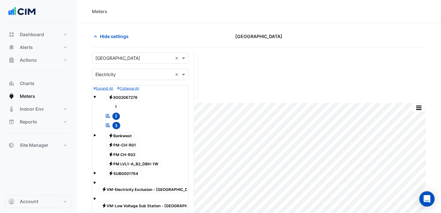
scroll to position [212, 0]
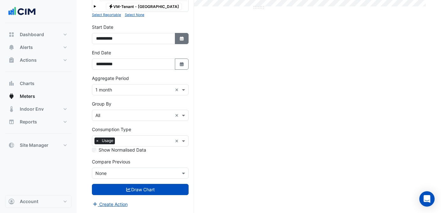
click at [180, 43] on button "Select Date" at bounding box center [182, 38] width 14 height 11
select select "*"
select select "****"
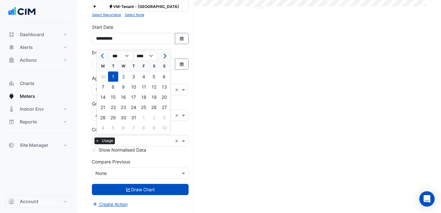
click at [166, 52] on button "Next month" at bounding box center [164, 56] width 8 height 10
select select "*"
click at [105, 72] on div "1" at bounding box center [103, 77] width 10 height 10
type input "**********"
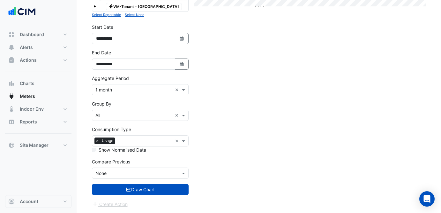
click at [126, 84] on div "× 1 month ×" at bounding box center [140, 89] width 97 height 11
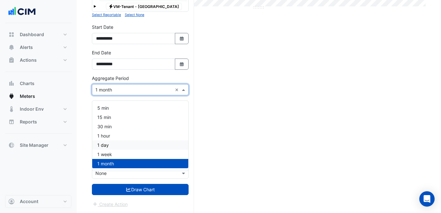
click at [130, 141] on div "1 day" at bounding box center [140, 144] width 96 height 9
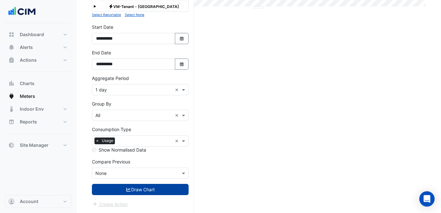
click at [147, 188] on button "Draw Chart" at bounding box center [140, 189] width 97 height 11
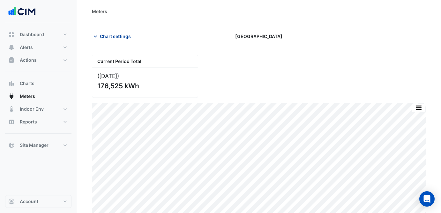
click at [111, 34] on span "Chart settings" at bounding box center [115, 36] width 31 height 7
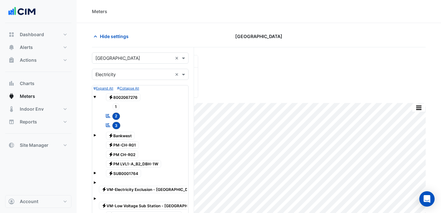
click at [115, 62] on div "× Raine Square ×" at bounding box center [140, 57] width 97 height 11
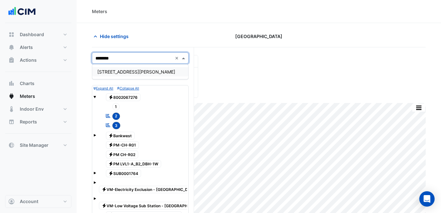
type input "*********"
click at [116, 68] on div "[STREET_ADDRESS][PERSON_NAME]" at bounding box center [140, 71] width 96 height 9
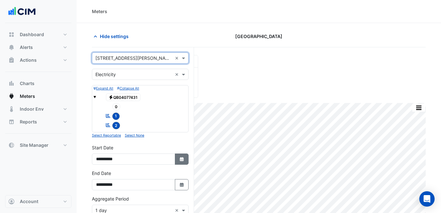
click at [185, 160] on button "Select Date" at bounding box center [182, 158] width 14 height 11
select select "*"
select select "****"
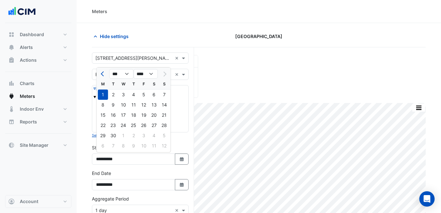
click at [95, 73] on div at bounding box center [140, 74] width 96 height 7
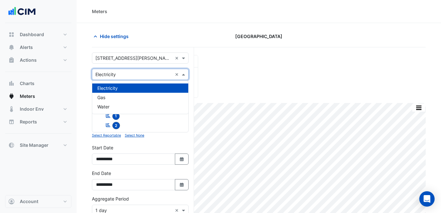
click at [217, 29] on section "Hide settings [GEOGRAPHIC_DATA] Current Period Total ([DATE] ) 176,525 kWh Prin…" at bounding box center [259, 178] width 365 height 310
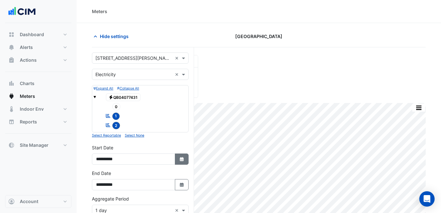
click at [179, 160] on button "Select Date" at bounding box center [182, 158] width 14 height 11
select select "*"
select select "****"
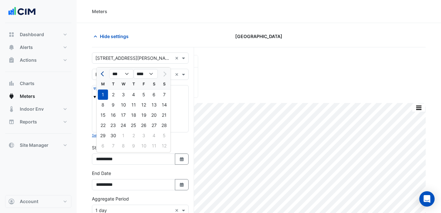
click at [101, 73] on span "Previous month" at bounding box center [103, 74] width 5 height 5
select select "*"
click at [114, 93] on div "1" at bounding box center [113, 94] width 10 height 10
type input "**********"
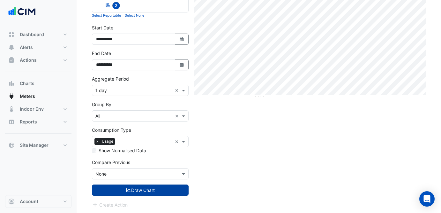
click at [132, 186] on button "Draw Chart" at bounding box center [140, 189] width 97 height 11
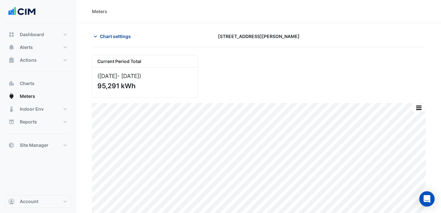
click at [105, 38] on span "Chart settings" at bounding box center [115, 36] width 31 height 7
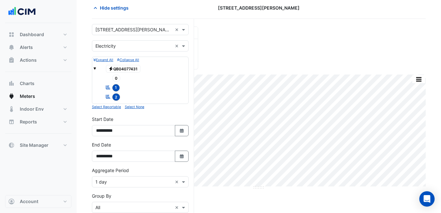
scroll to position [116, 0]
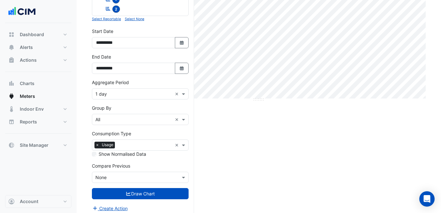
click at [131, 96] on input "text" at bounding box center [134, 94] width 77 height 7
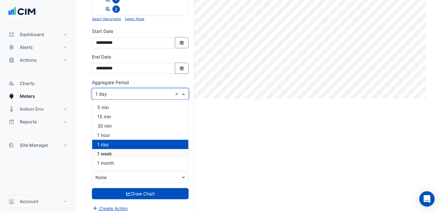
click at [139, 157] on div "1 week" at bounding box center [140, 153] width 96 height 9
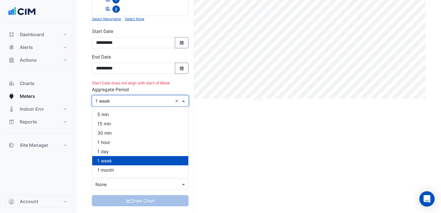
click at [138, 98] on input "text" at bounding box center [134, 101] width 77 height 7
click at [134, 169] on div "1 month" at bounding box center [140, 169] width 96 height 9
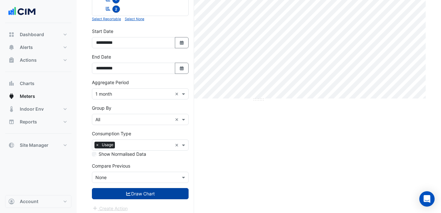
click at [149, 198] on button "Draw Chart" at bounding box center [140, 193] width 97 height 11
